Goal: Navigation & Orientation: Find specific page/section

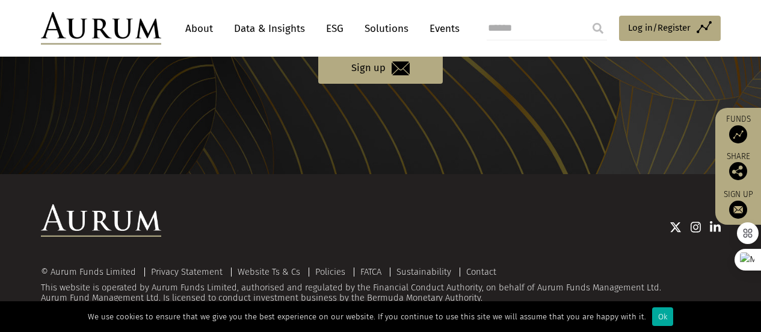
scroll to position [1333, 0]
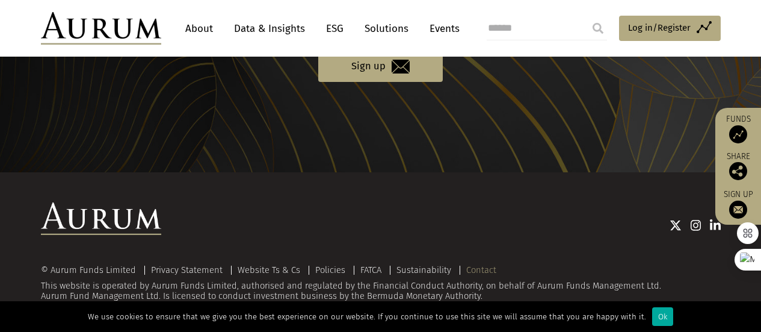
click at [469, 267] on link "Contact" at bounding box center [481, 269] width 30 height 11
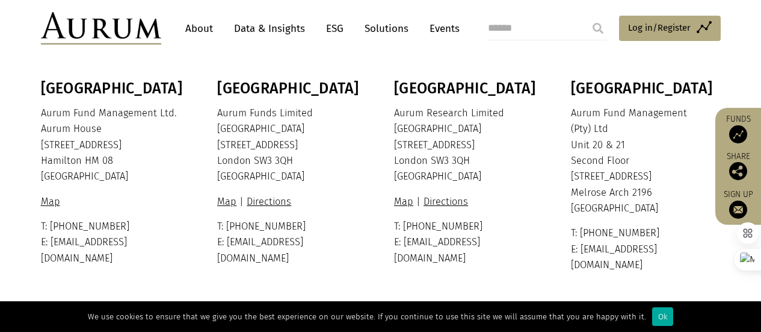
scroll to position [321, 0]
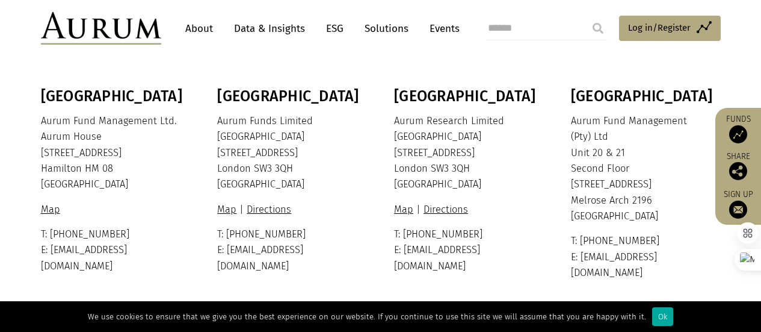
click at [378, 33] on link "Solutions" at bounding box center [387, 28] width 56 height 22
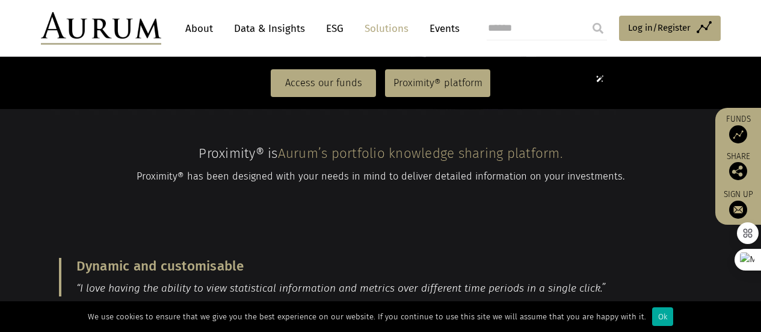
scroll to position [1191, 0]
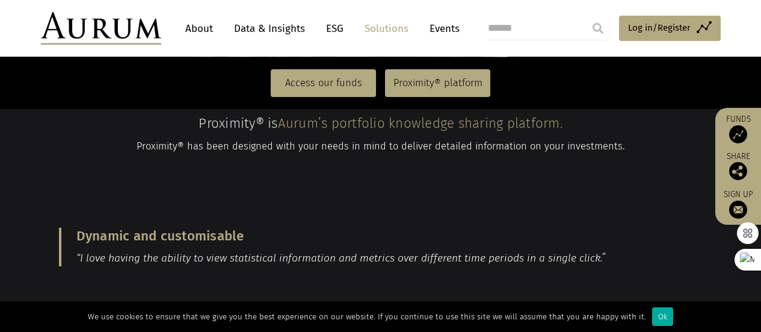
click at [341, 98] on nav "Access our funds Proximity® platform" at bounding box center [380, 83] width 761 height 52
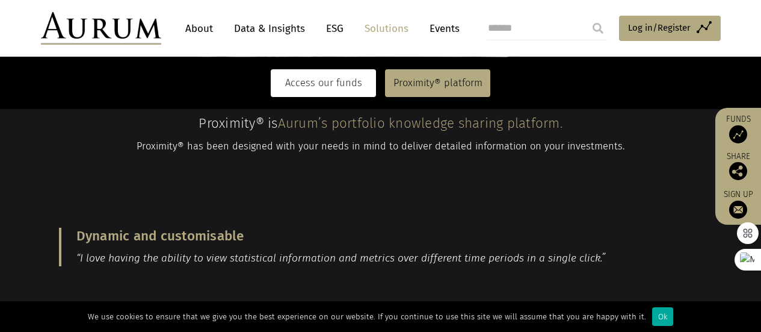
click at [342, 87] on link "Access our funds" at bounding box center [323, 83] width 105 height 28
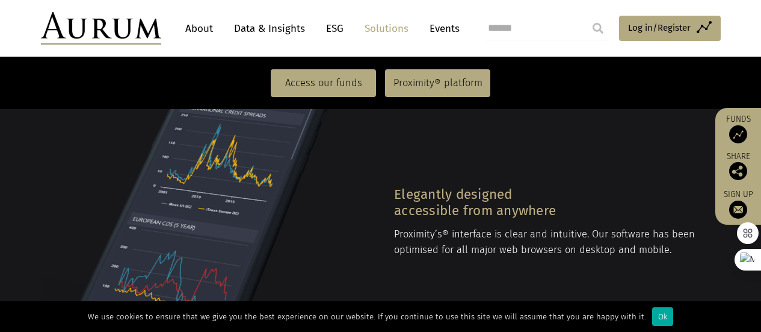
scroll to position [1517, 0]
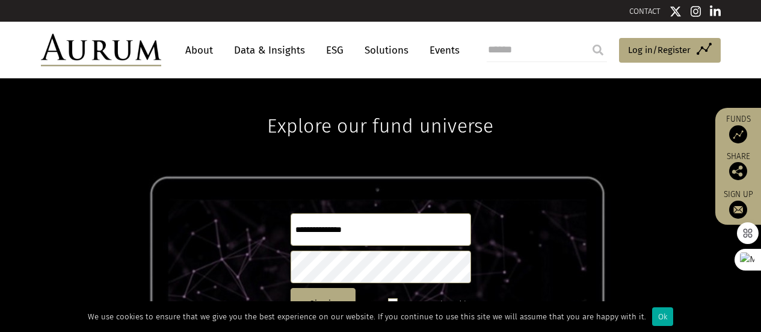
click at [287, 49] on link "Data & Insights" at bounding box center [269, 50] width 83 height 22
